Goal: Task Accomplishment & Management: Use online tool/utility

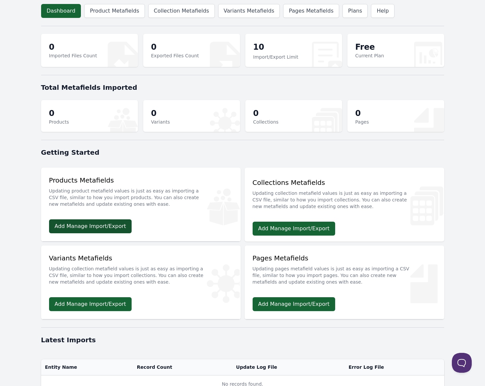
click at [90, 228] on link "Add Manage Import/Export" at bounding box center [90, 226] width 83 height 14
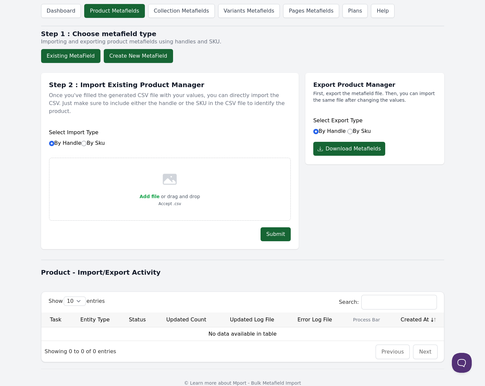
click at [129, 58] on button "Create New MetaField" at bounding box center [138, 56] width 69 height 14
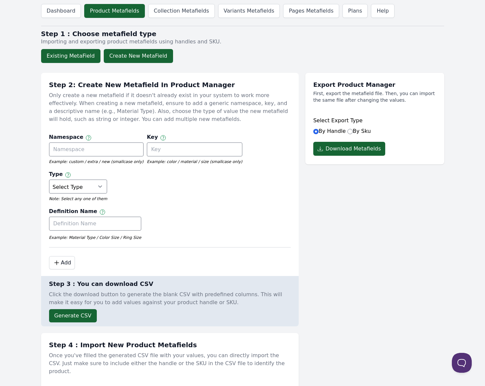
click at [78, 61] on button "Existing MetaField" at bounding box center [70, 56] width 59 height 14
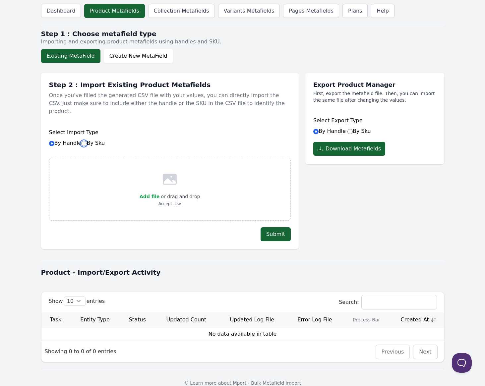
click at [82, 141] on input "By Sku" at bounding box center [83, 143] width 5 height 5
radio input "true"
click at [53, 141] on input "By Handle By Sku" at bounding box center [51, 143] width 5 height 5
radio input "true"
click at [166, 174] on icon at bounding box center [170, 179] width 14 height 11
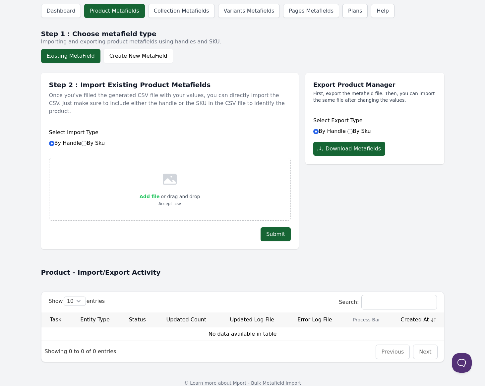
click at [144, 194] on span "Add file" at bounding box center [149, 196] width 20 height 5
click at [159, 192] on input "Add file" at bounding box center [159, 192] width 0 height 0
click at [361, 149] on button "Download Metafields" at bounding box center [349, 149] width 72 height 14
click at [303, 19] on header "Dashboard Product Metafields Collection Metafields Variants Metafields Pages Me…" at bounding box center [242, 11] width 403 height 22
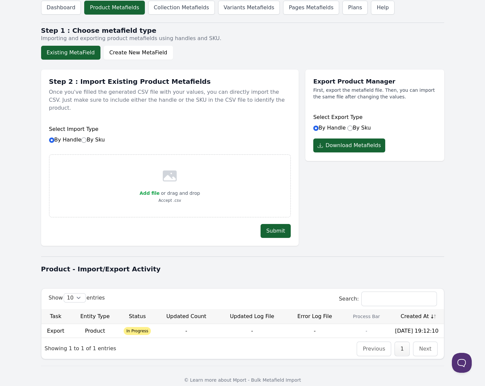
click at [95, 326] on td "Product" at bounding box center [95, 331] width 50 height 14
click at [93, 326] on td "Product" at bounding box center [95, 331] width 50 height 14
click at [92, 326] on td "Product" at bounding box center [95, 331] width 50 height 14
click at [399, 223] on div "Export Product Manager First, export the metafield file. Then, you can import t…" at bounding box center [374, 154] width 139 height 183
click at [40, 5] on div "Dashboard Product Metafields Collection Metafields Variants Metafields Pages Me…" at bounding box center [242, 195] width 424 height 397
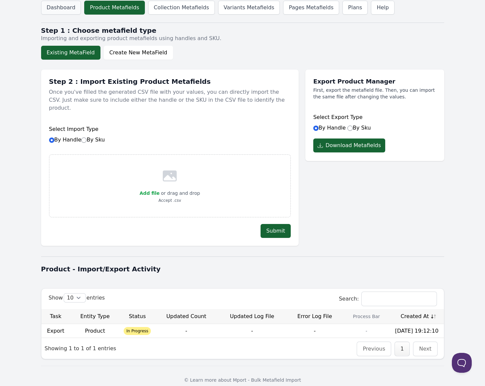
click at [69, 3] on link "Dashboard" at bounding box center [61, 8] width 40 height 14
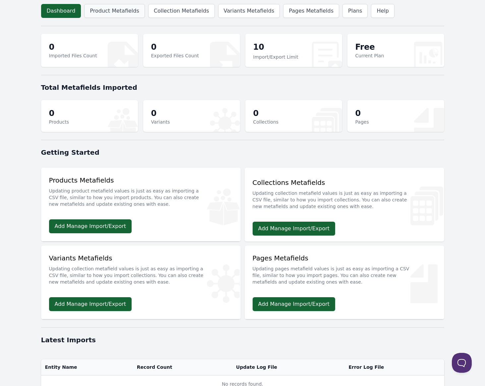
click at [115, 10] on link "Product Metafields" at bounding box center [114, 11] width 60 height 14
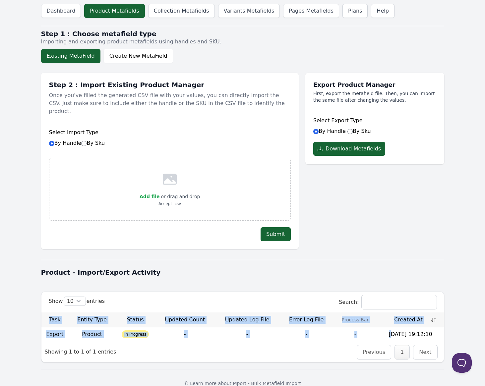
drag, startPoint x: 389, startPoint y: 327, endPoint x: 444, endPoint y: 326, distance: 55.0
click at [444, 326] on div "Dashboard Product Metafields Collection Metafields Variants Metafields Pages Me…" at bounding box center [242, 198] width 424 height 397
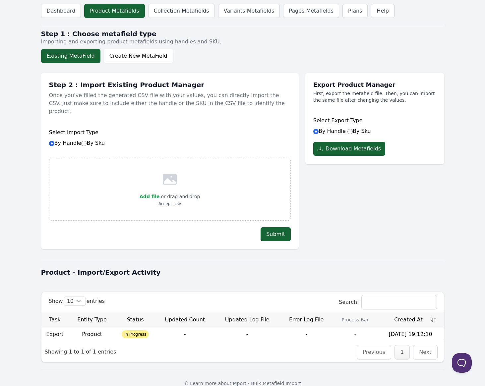
click at [375, 247] on div "Dashboard Product Metafields Collection Metafields Variants Metafields Pages Me…" at bounding box center [242, 198] width 424 height 397
click at [352, 133] on label "By Sku" at bounding box center [359, 131] width 24 height 6
click at [352, 133] on input "By Sku" at bounding box center [349, 131] width 5 height 5
radio input "true"
click at [317, 131] on input "By Handle" at bounding box center [315, 131] width 5 height 5
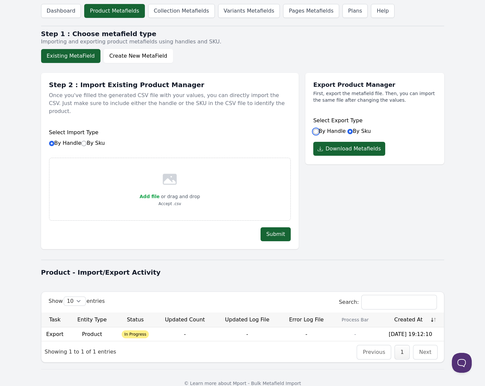
radio input "true"
drag, startPoint x: 375, startPoint y: 135, endPoint x: 312, endPoint y: 121, distance: 63.8
click at [312, 121] on div "Export Product Manager First, export the metafield file. Then, you can import t…" at bounding box center [374, 118] width 139 height 91
copy div "Select Export Type By Handle By Sku"
